Goal: Task Accomplishment & Management: Manage account settings

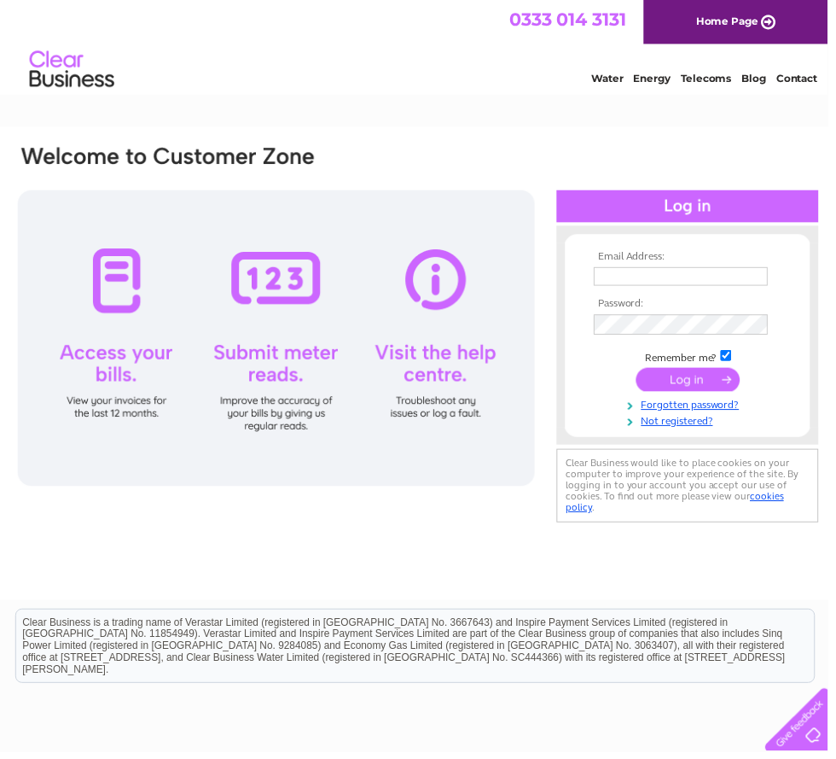
click at [681, 287] on input "text" at bounding box center [688, 279] width 176 height 19
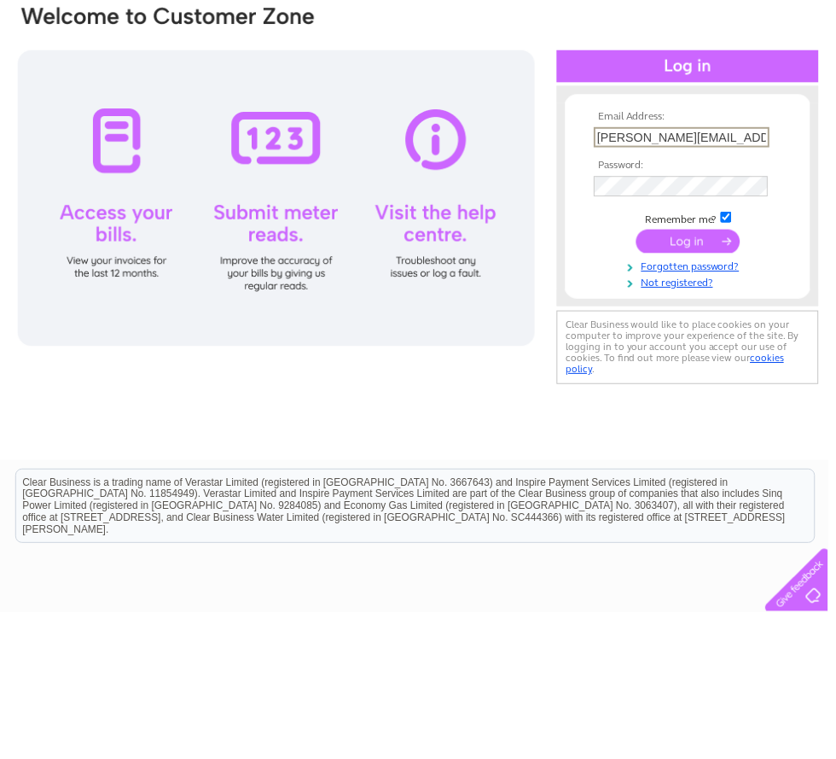
type input "[PERSON_NAME][EMAIL_ADDRESS][DOMAIN_NAME]"
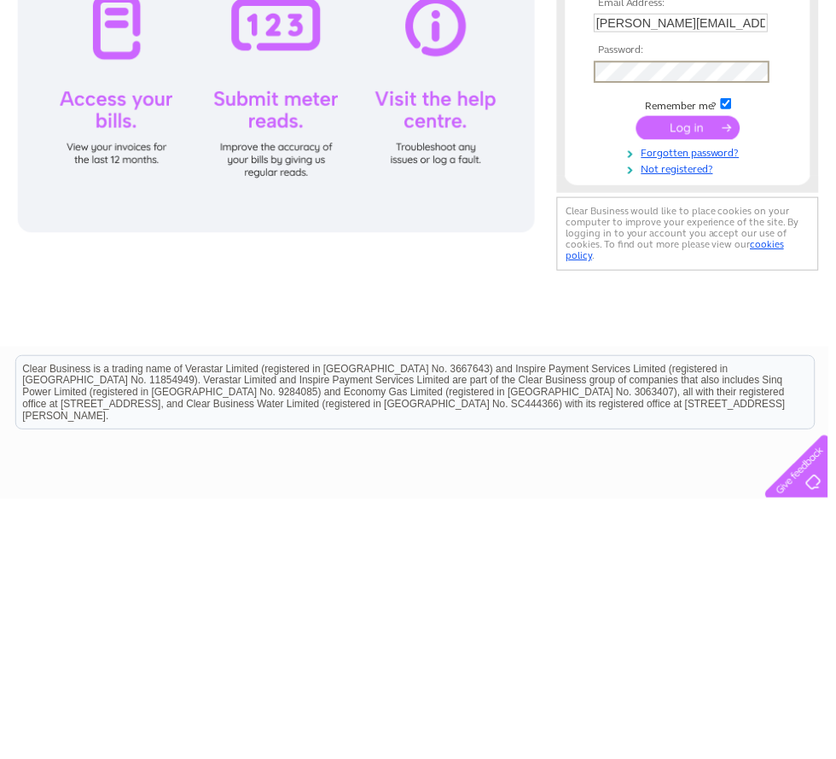
click at [757, 401] on link "Forgotten password?" at bounding box center [697, 409] width 194 height 16
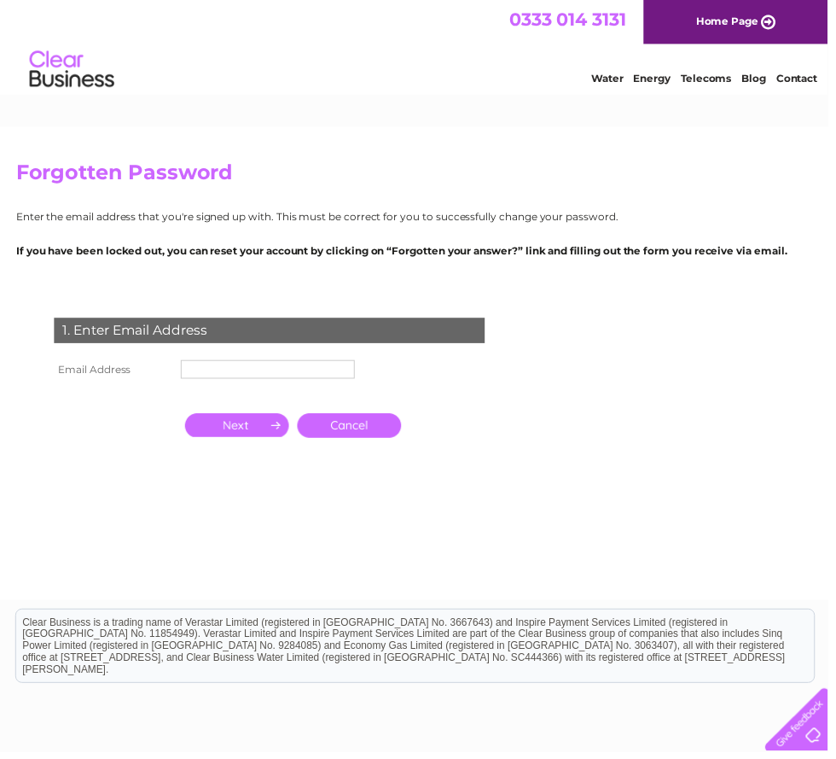
click at [230, 378] on input "text" at bounding box center [271, 372] width 176 height 19
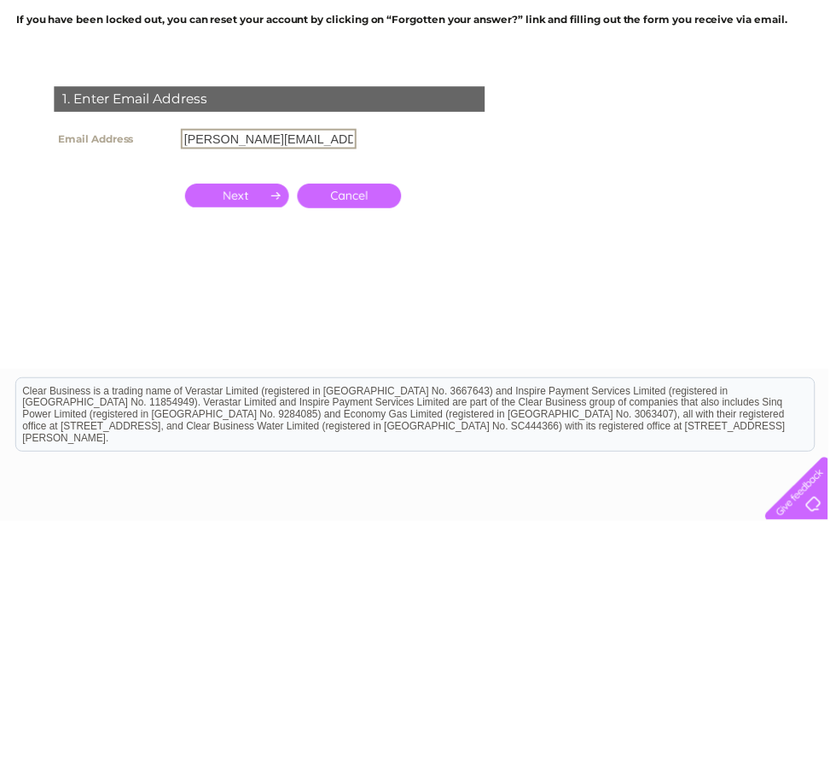
click at [243, 419] on input "button" at bounding box center [239, 431] width 105 height 24
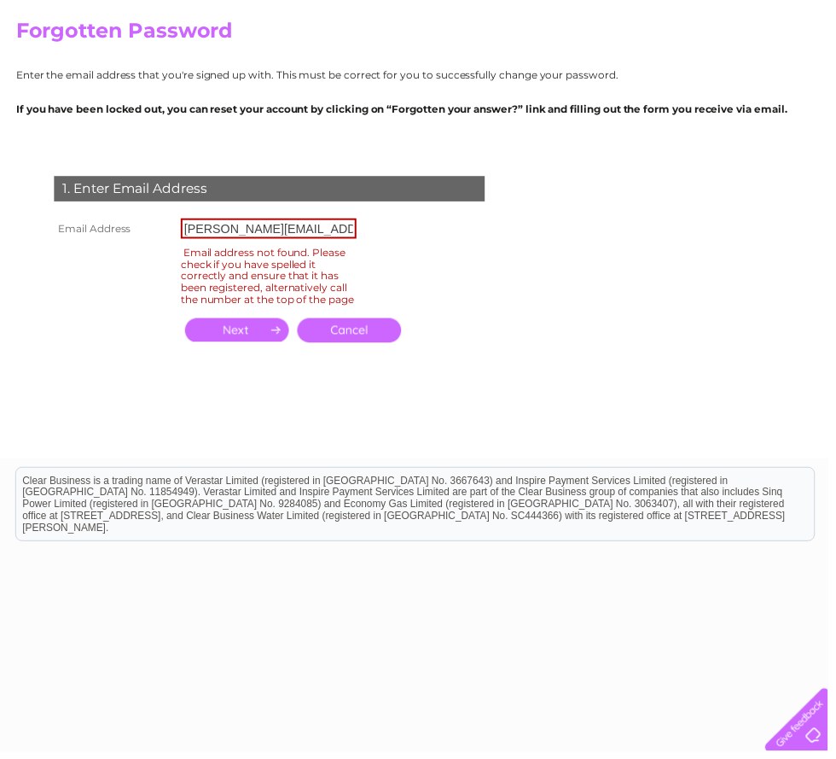
click at [342, 227] on input "Wendy@frankton.org" at bounding box center [271, 230] width 177 height 20
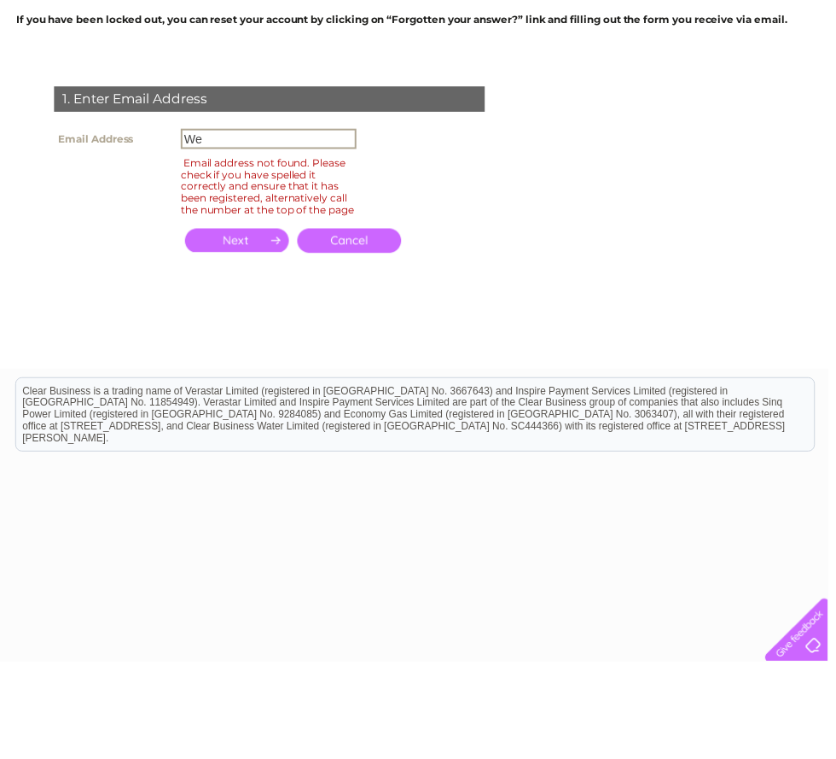
type input "W"
type input "Wtfairview@icloud.com"
click at [237, 321] on input "button" at bounding box center [239, 333] width 105 height 24
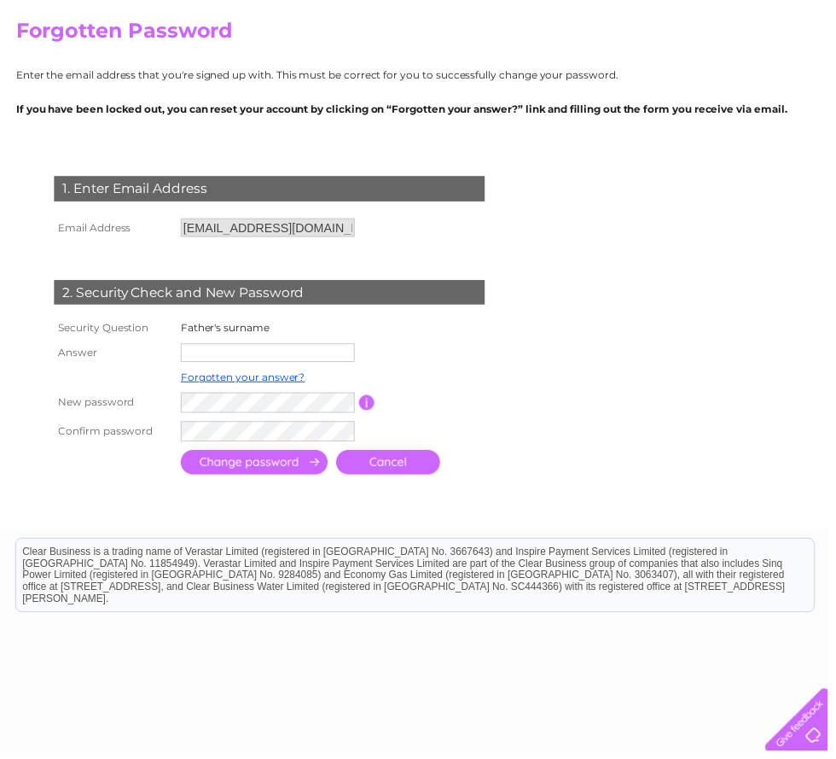
click at [282, 358] on input "text" at bounding box center [271, 355] width 176 height 19
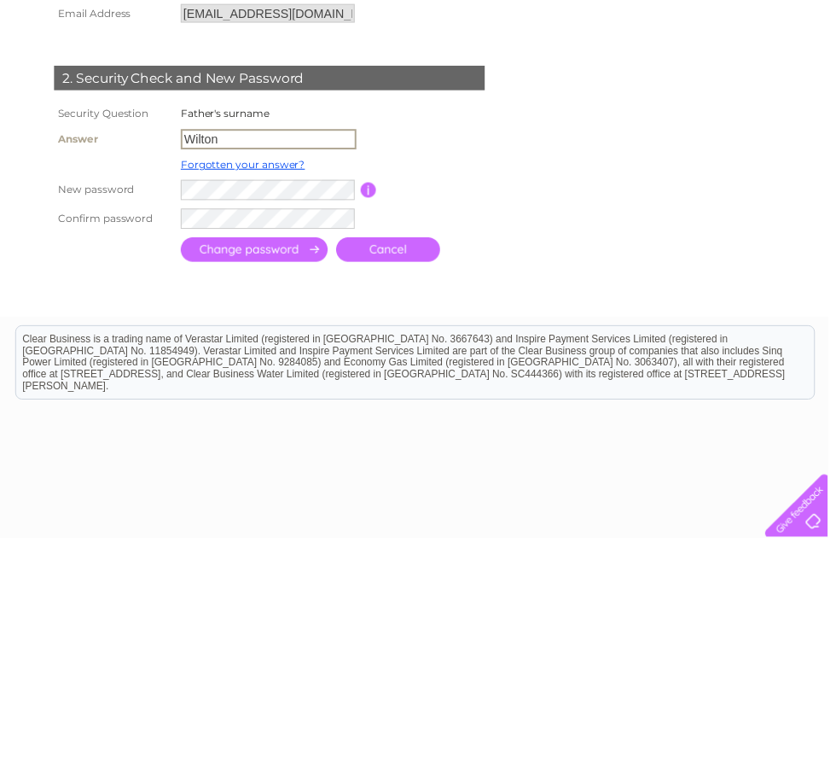
type input "Wilton"
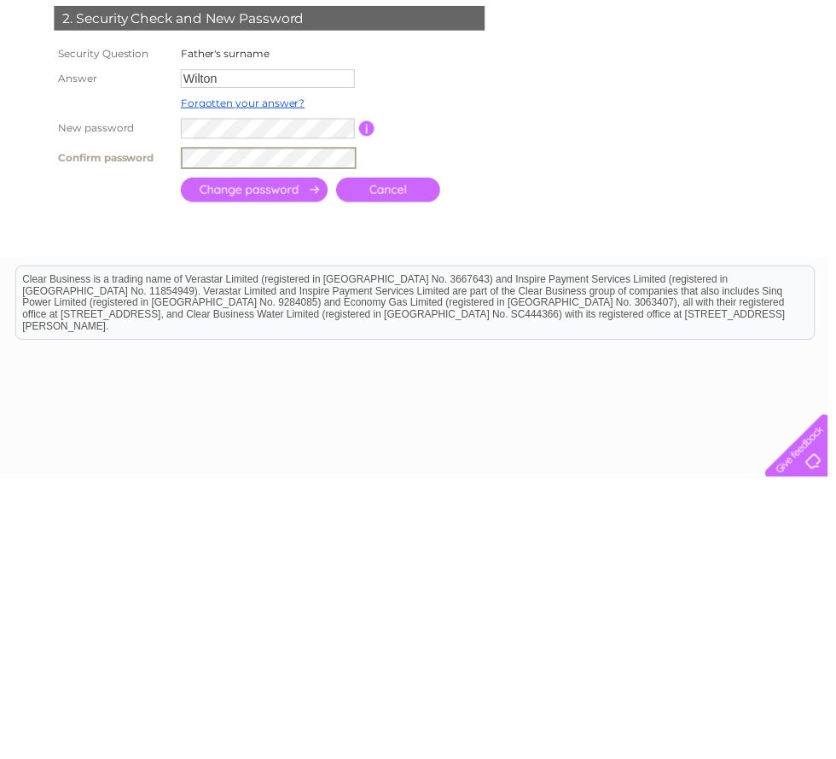
click at [270, 456] on input "submit" at bounding box center [257, 468] width 148 height 25
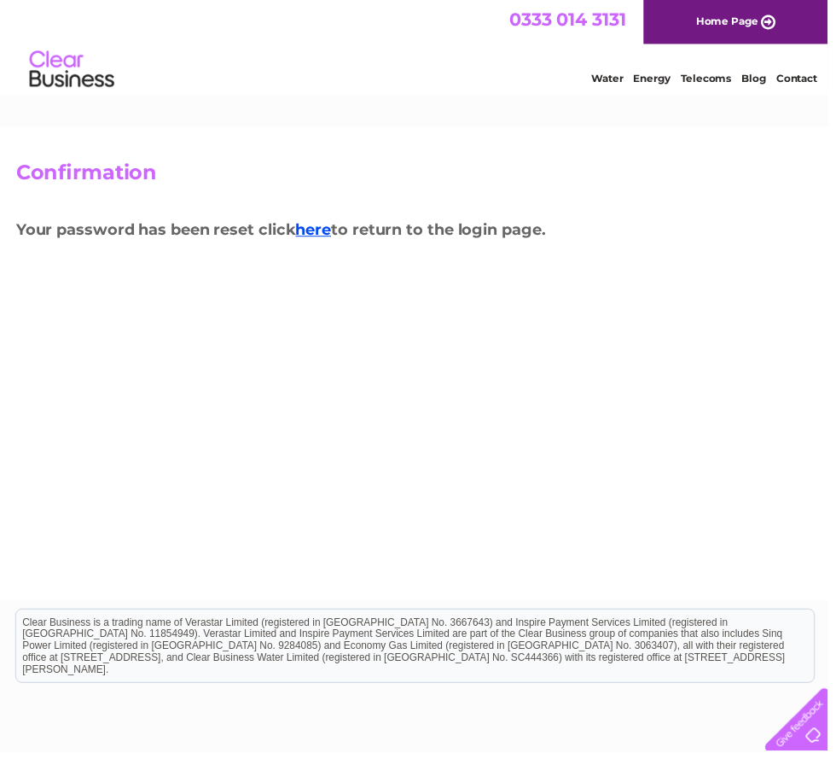
click at [334, 227] on link "here" at bounding box center [317, 232] width 36 height 19
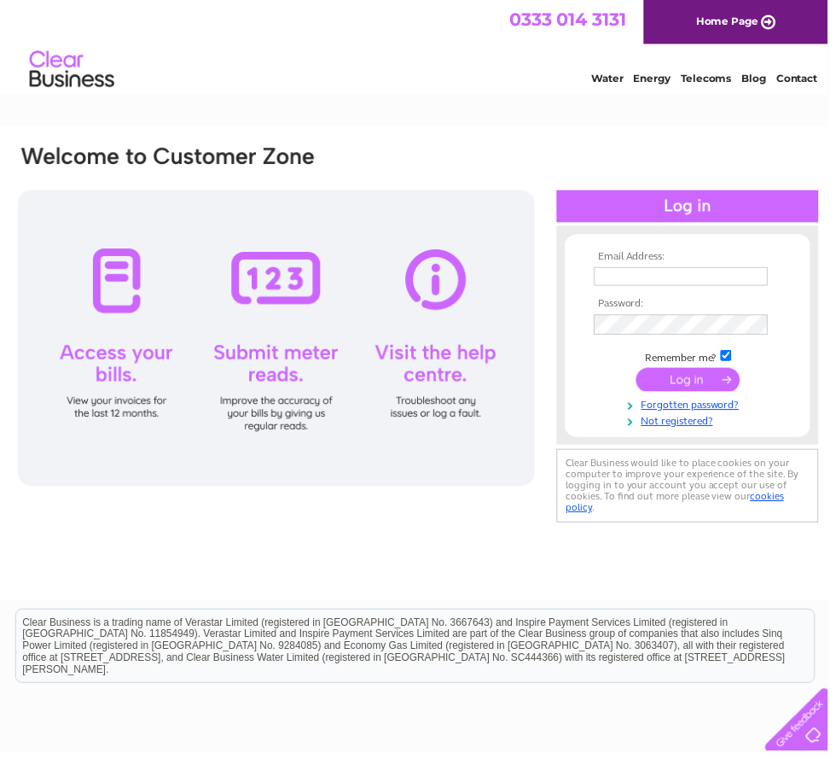
click at [675, 276] on input "text" at bounding box center [688, 279] width 176 height 19
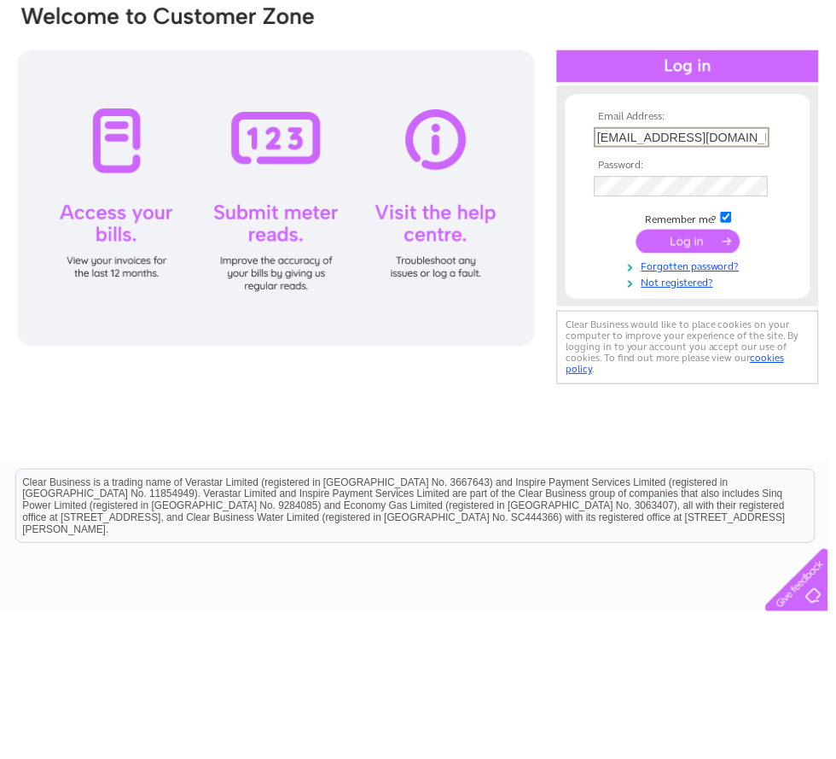
type input "Wtfairview@icloud.com"
click at [692, 373] on input "submit" at bounding box center [695, 385] width 105 height 24
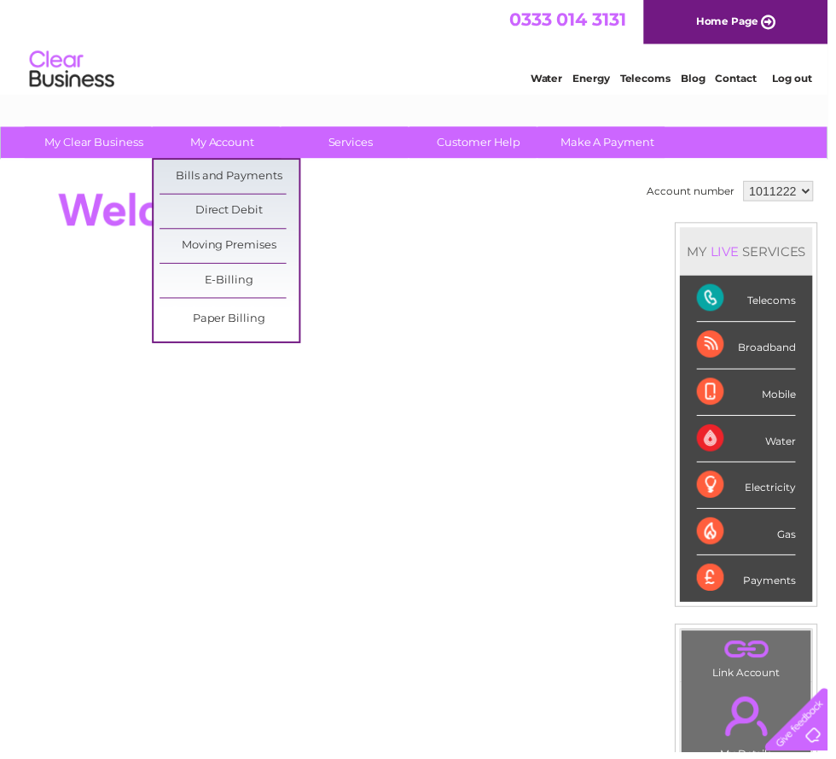
click at [253, 169] on link "Bills and Payments" at bounding box center [231, 178] width 141 height 34
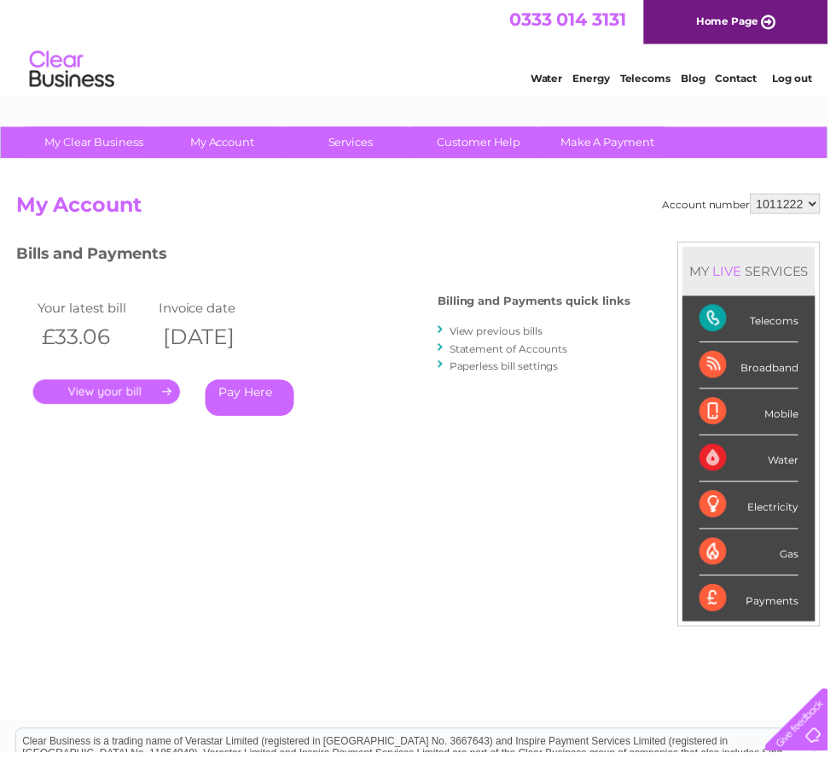
click at [128, 394] on link "." at bounding box center [107, 395] width 148 height 25
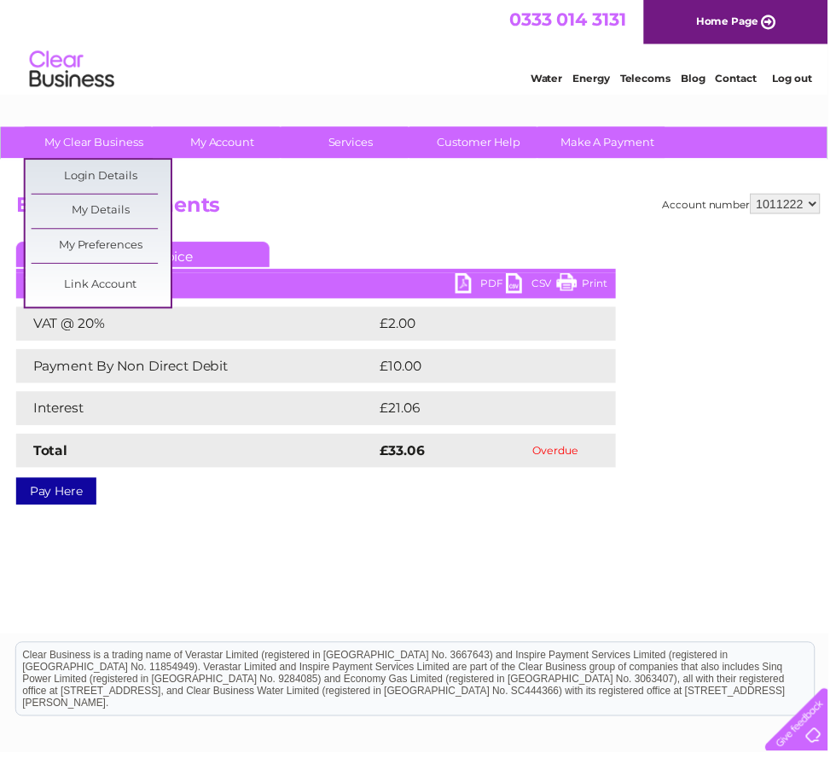
click at [435, 542] on div "Account number 1011222 Bills and Payments Current Invoice PDF CSV Print VAT @ 2…" at bounding box center [422, 400] width 845 height 478
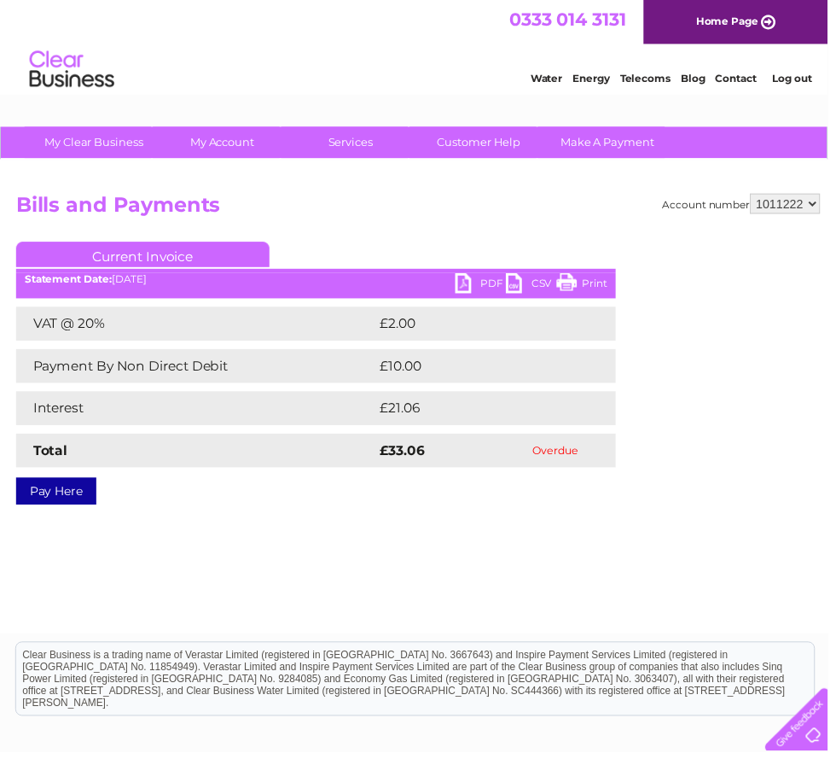
click at [484, 284] on link "PDF" at bounding box center [485, 288] width 51 height 25
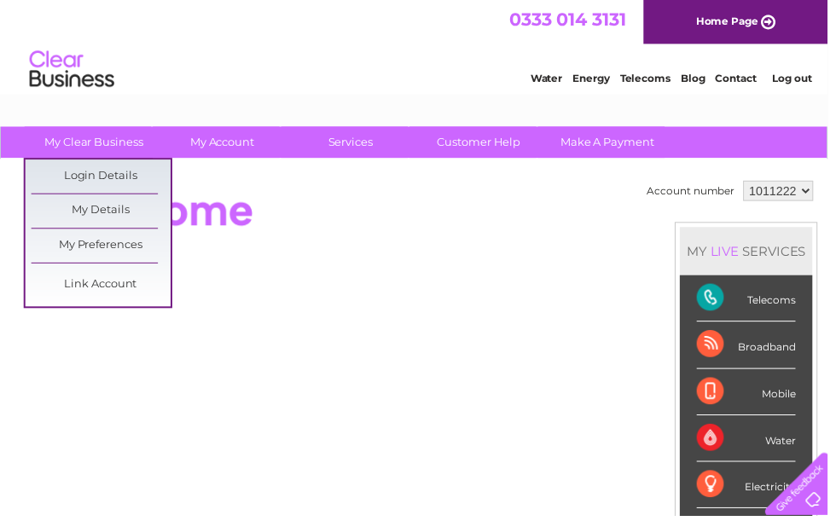
click at [118, 214] on link "My Details" at bounding box center [102, 213] width 141 height 34
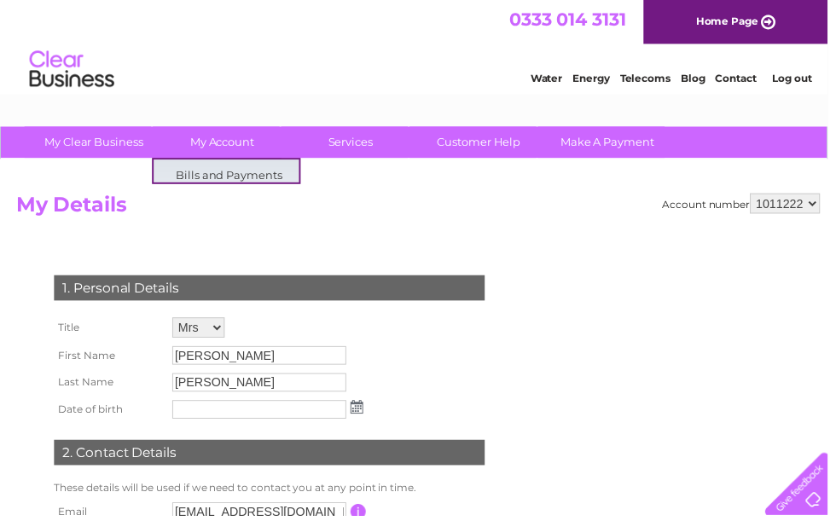
click at [460, 221] on h2 "My Details" at bounding box center [422, 211] width 812 height 32
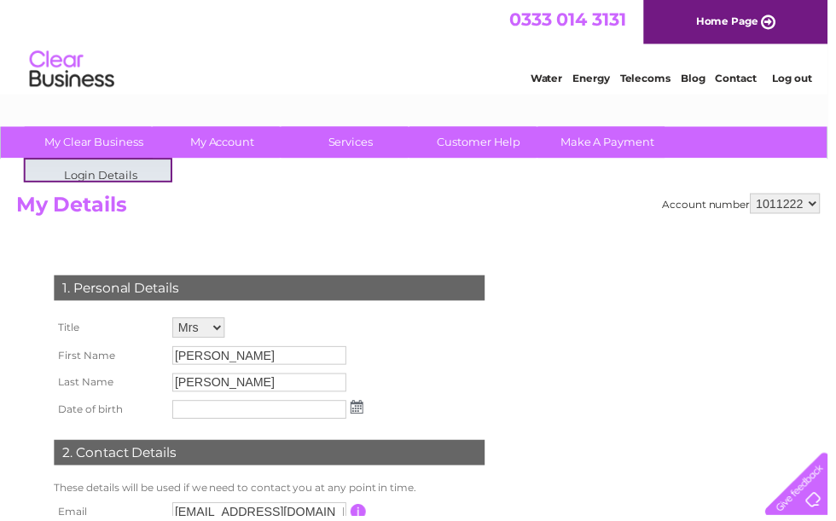
click at [339, 215] on h2 "My Details" at bounding box center [422, 211] width 812 height 32
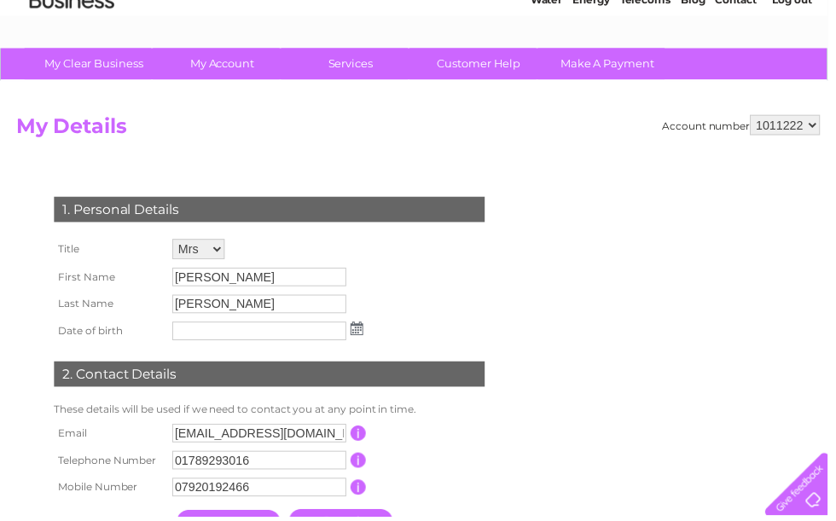
scroll to position [32, 0]
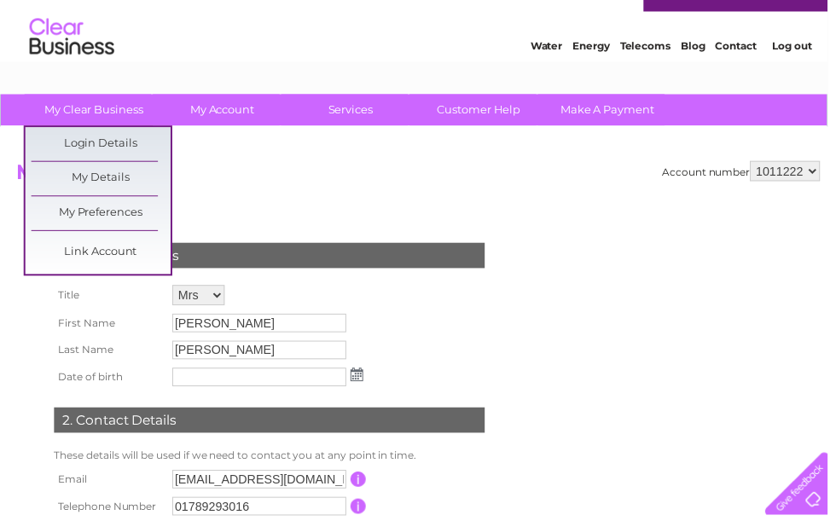
click at [132, 216] on link "My Preferences" at bounding box center [102, 216] width 141 height 34
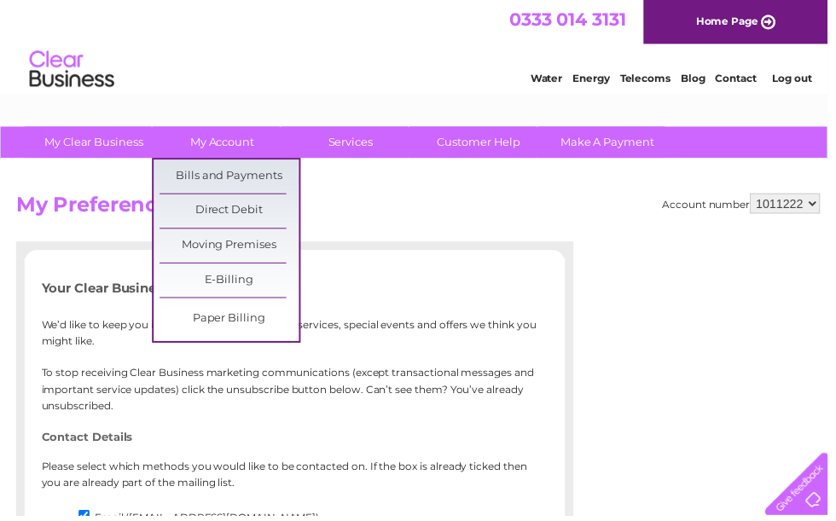
click at [264, 212] on link "Direct Debit" at bounding box center [231, 213] width 141 height 34
click at [228, 137] on link "My Account" at bounding box center [224, 144] width 141 height 32
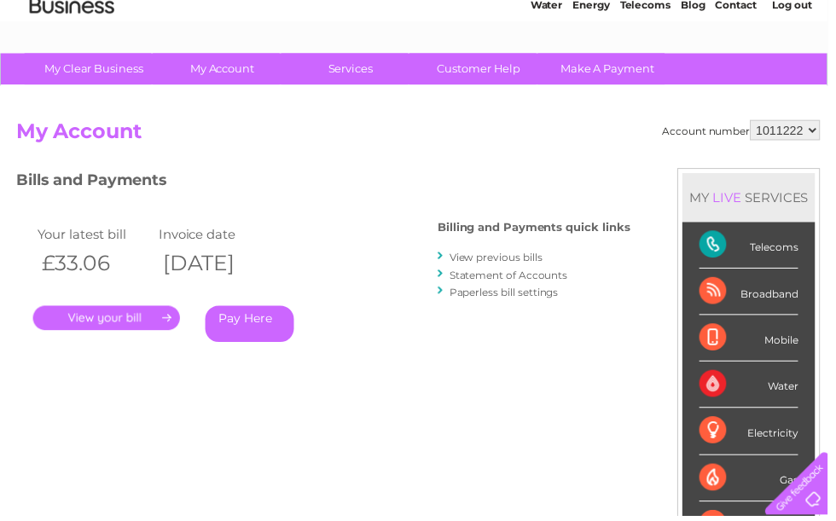
scroll to position [75, 0]
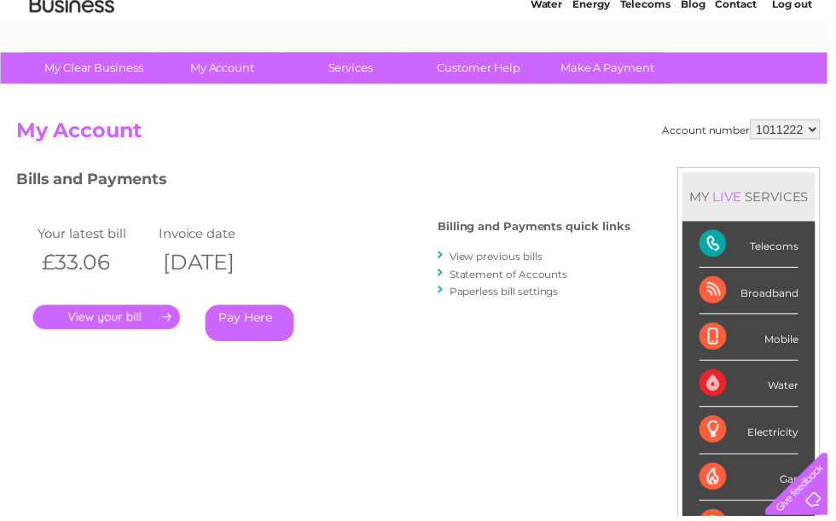
click at [168, 317] on link "." at bounding box center [107, 320] width 148 height 25
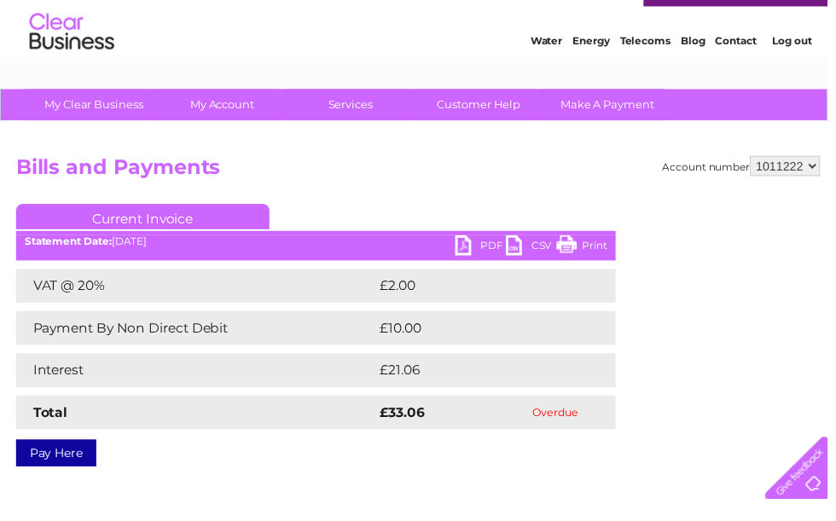
scroll to position [38, 0]
click at [474, 245] on link "PDF" at bounding box center [485, 250] width 51 height 25
